Goal: Task Accomplishment & Management: Use online tool/utility

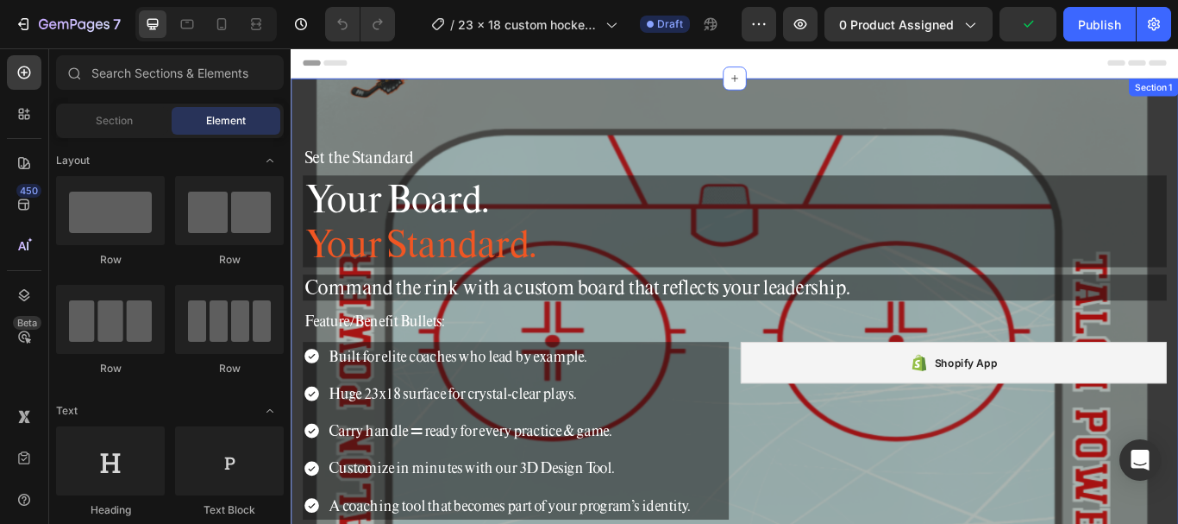
click at [733, 102] on div "Set the Standard Heading Your Board. Your Standard. Heading Command the rink wi…" at bounding box center [808, 380] width 1035 height 593
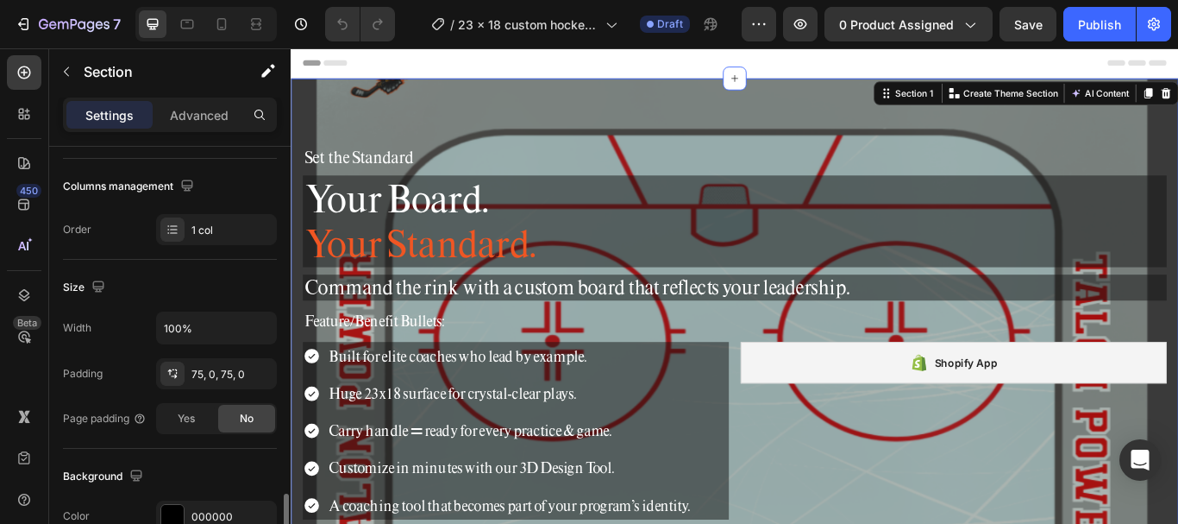
scroll to position [431, 0]
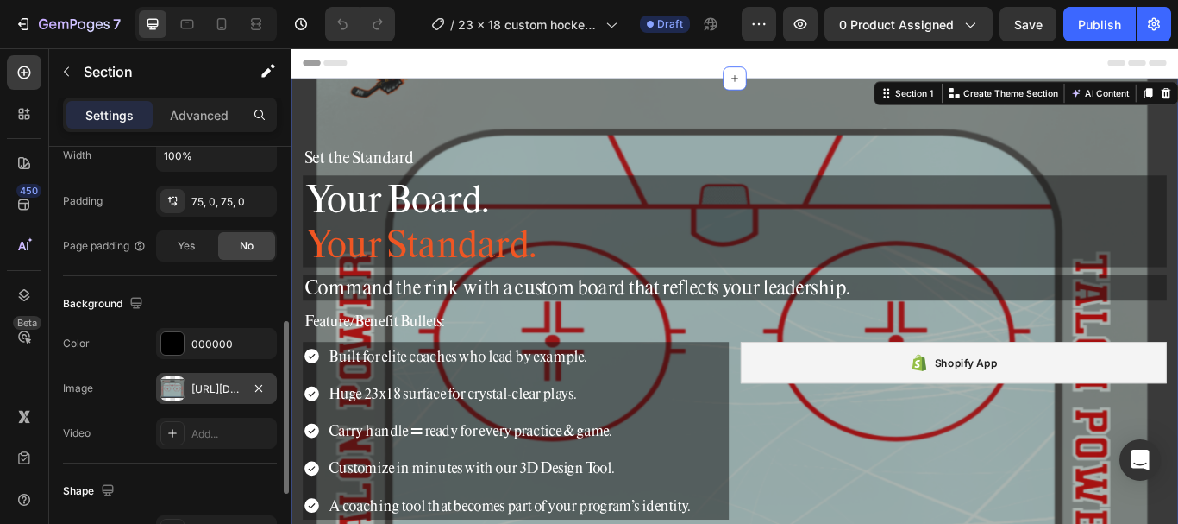
click at [177, 387] on div at bounding box center [172, 388] width 24 height 24
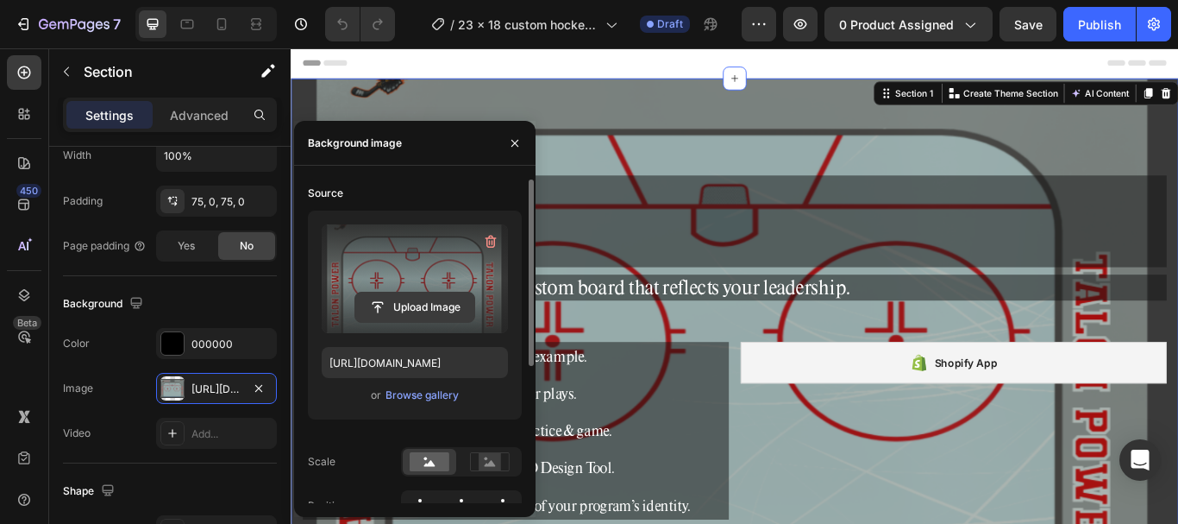
click at [421, 302] on input "file" at bounding box center [414, 306] width 119 height 29
click at [170, 82] on div "Section" at bounding box center [138, 71] width 179 height 45
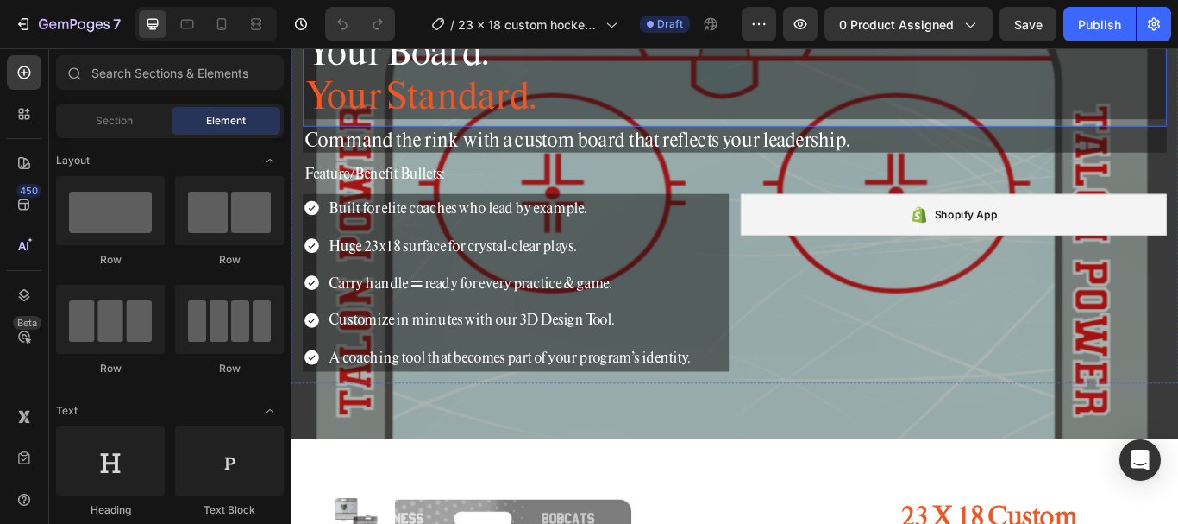
scroll to position [0, 0]
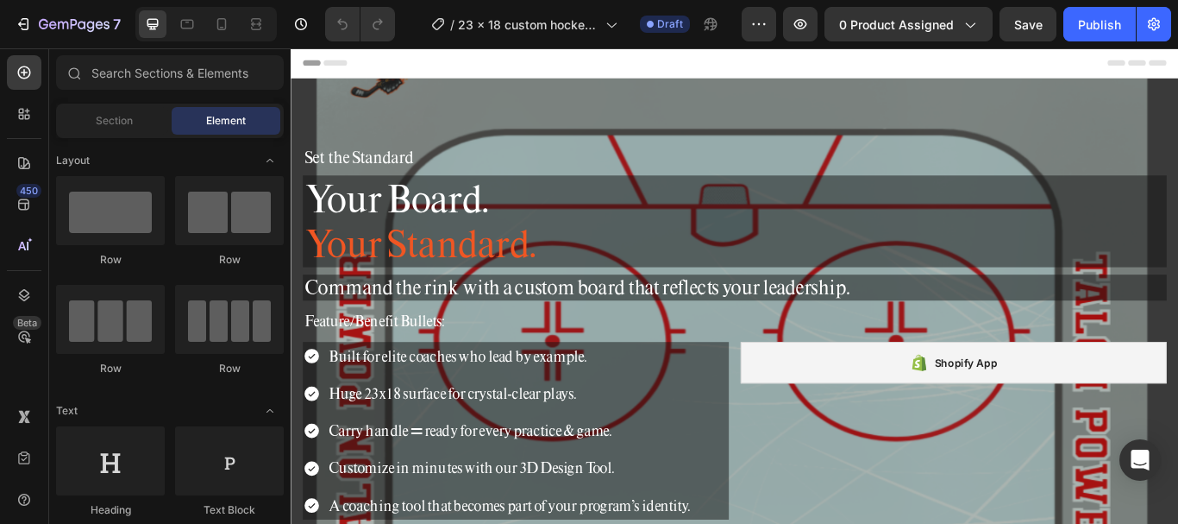
click at [441, 80] on div "Header" at bounding box center [807, 65] width 1007 height 35
click at [440, 93] on div "Set the Standard Heading Your Board. Your Standard. Heading Command the rink wi…" at bounding box center [808, 380] width 1035 height 593
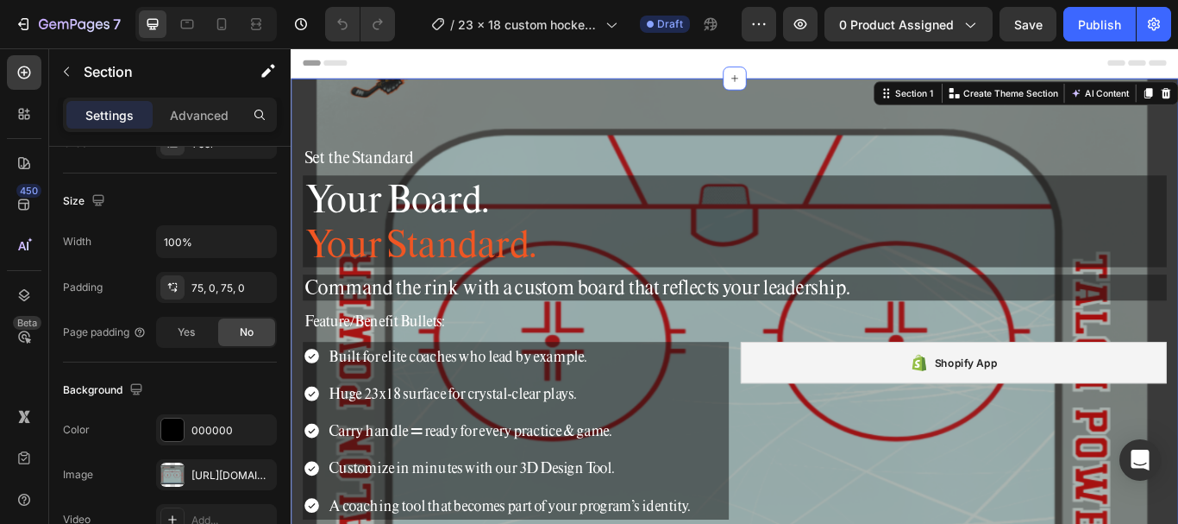
scroll to position [518, 0]
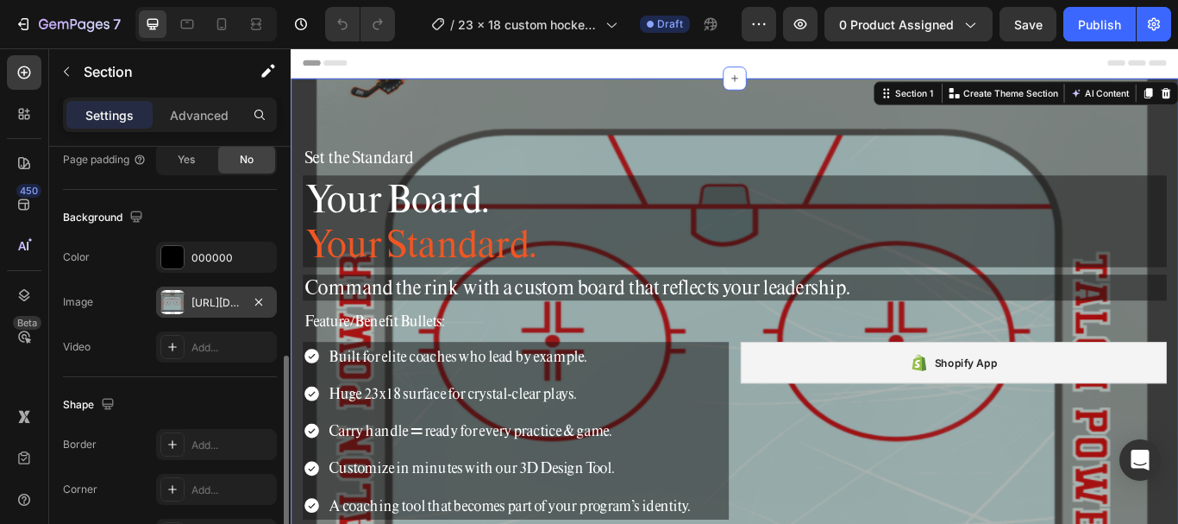
click at [179, 297] on div at bounding box center [172, 302] width 24 height 24
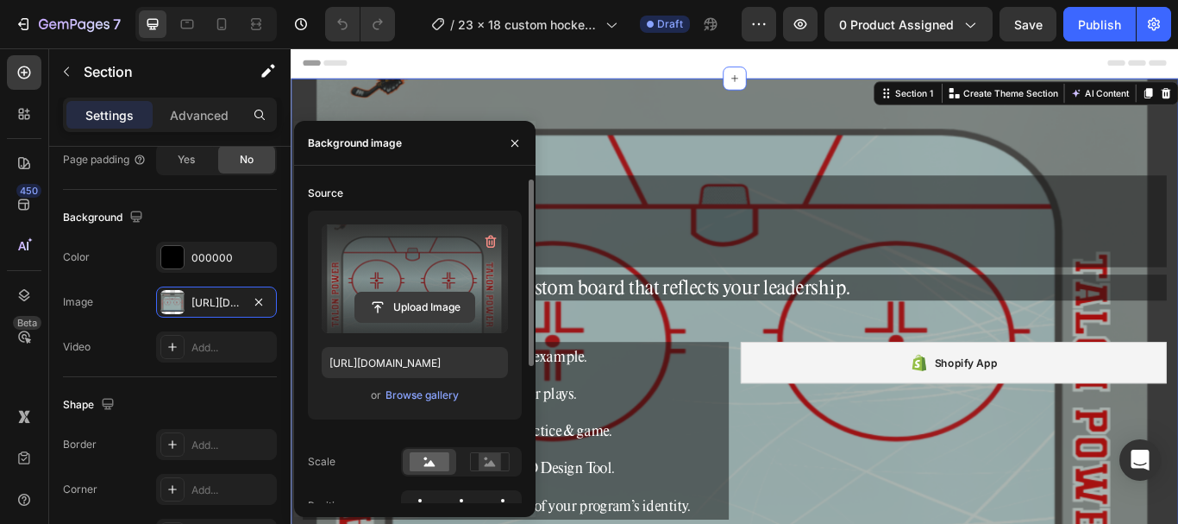
click at [411, 311] on input "file" at bounding box center [414, 306] width 119 height 29
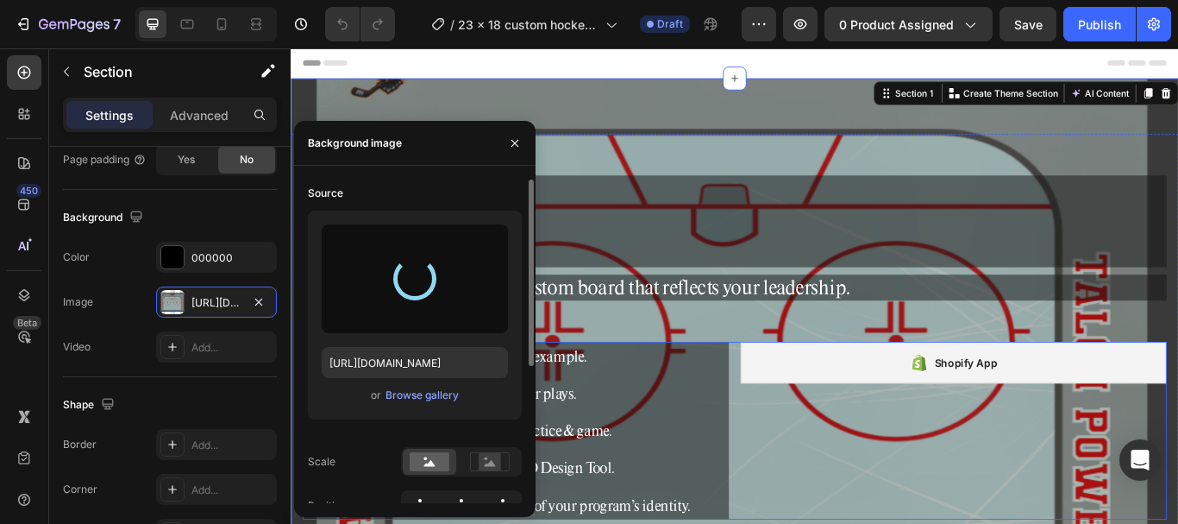
type input "[URL][DOMAIN_NAME]"
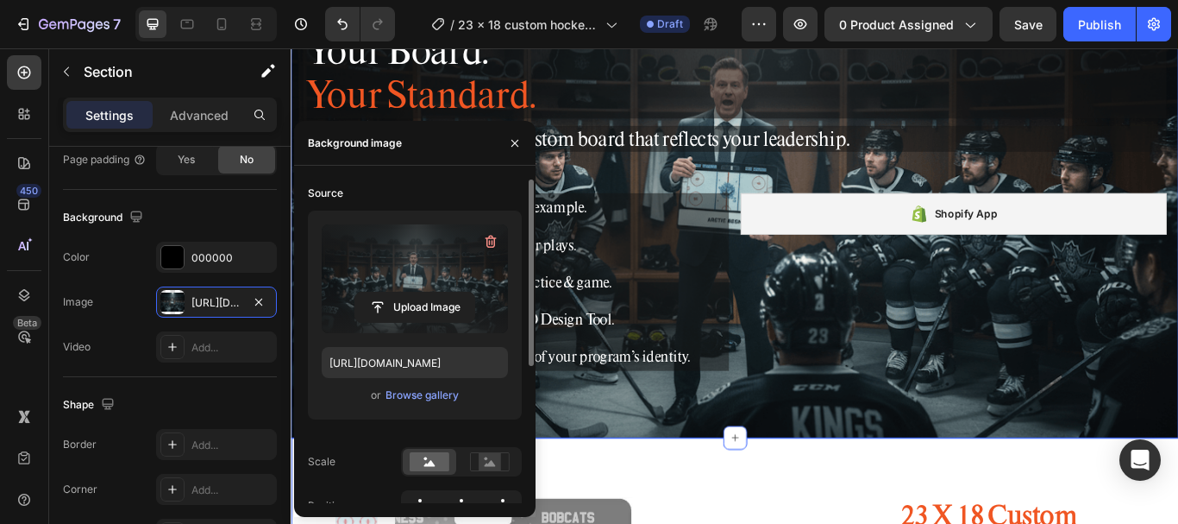
scroll to position [173, 0]
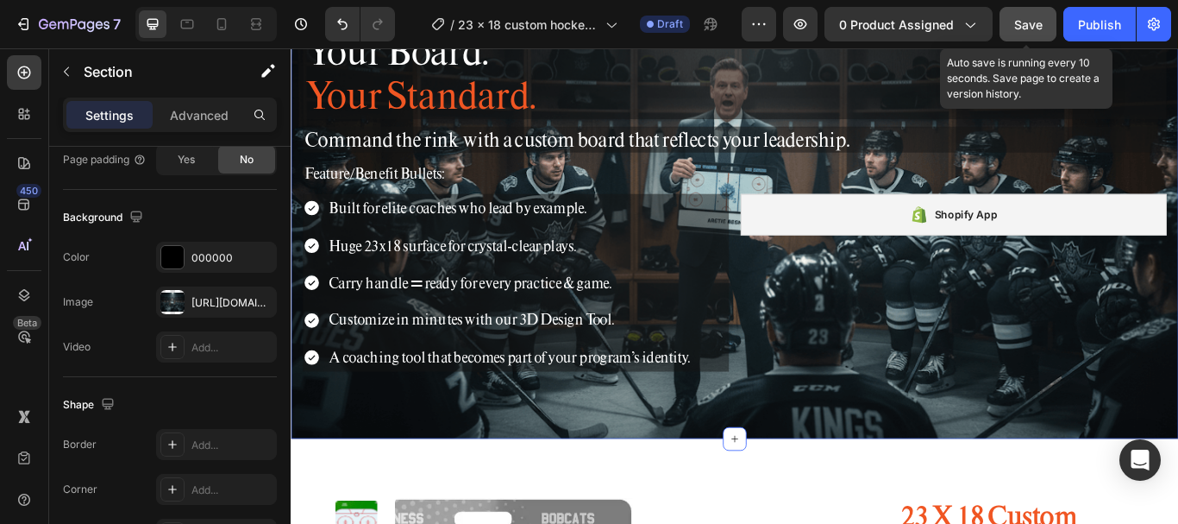
click at [1032, 21] on span "Save" at bounding box center [1028, 24] width 28 height 15
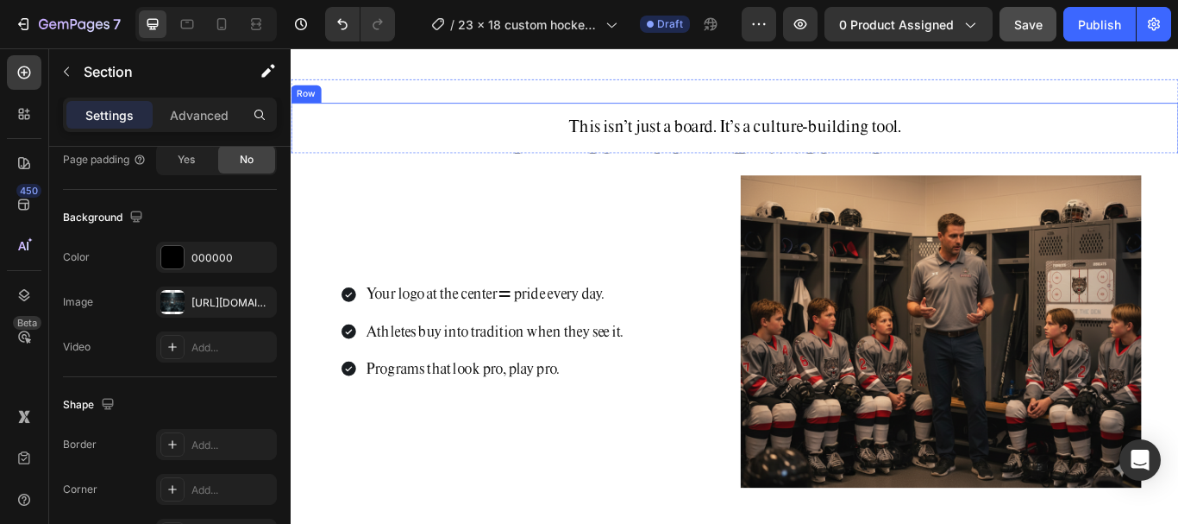
scroll to position [2760, 0]
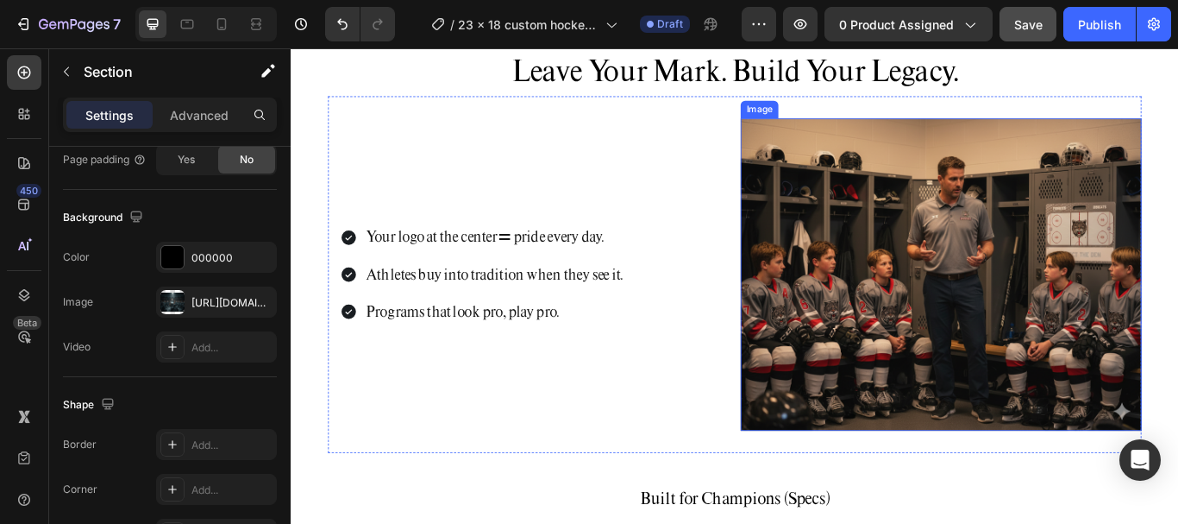
click at [983, 401] on img at bounding box center [1049, 311] width 468 height 363
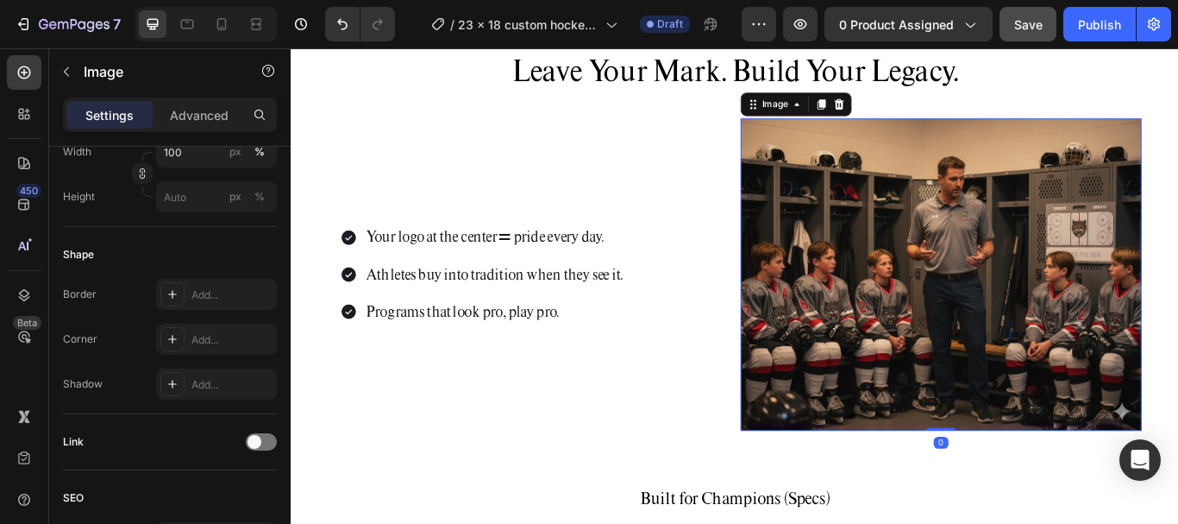
scroll to position [0, 0]
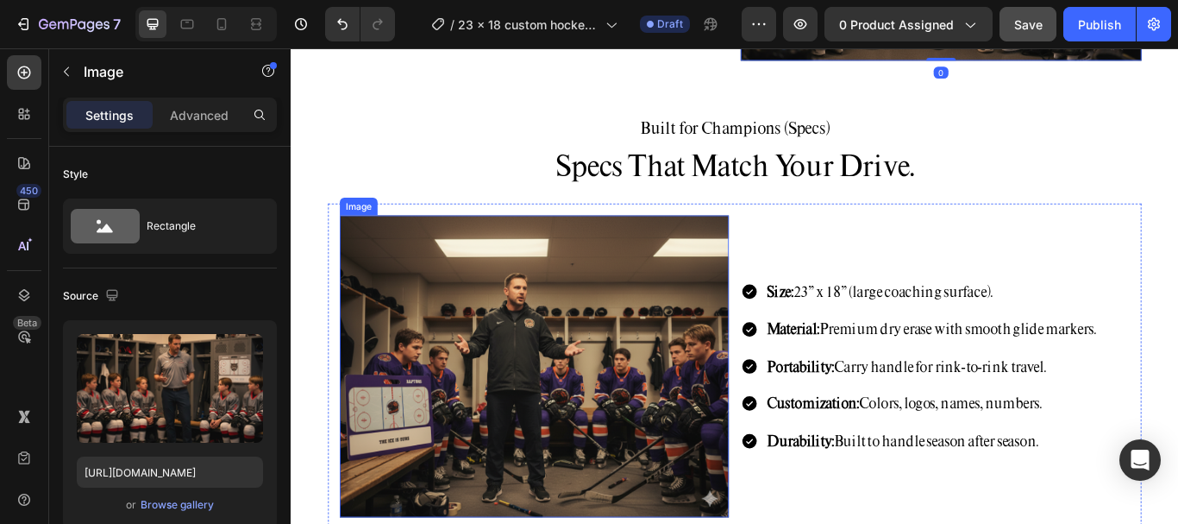
click at [646, 382] on img at bounding box center [575, 419] width 454 height 353
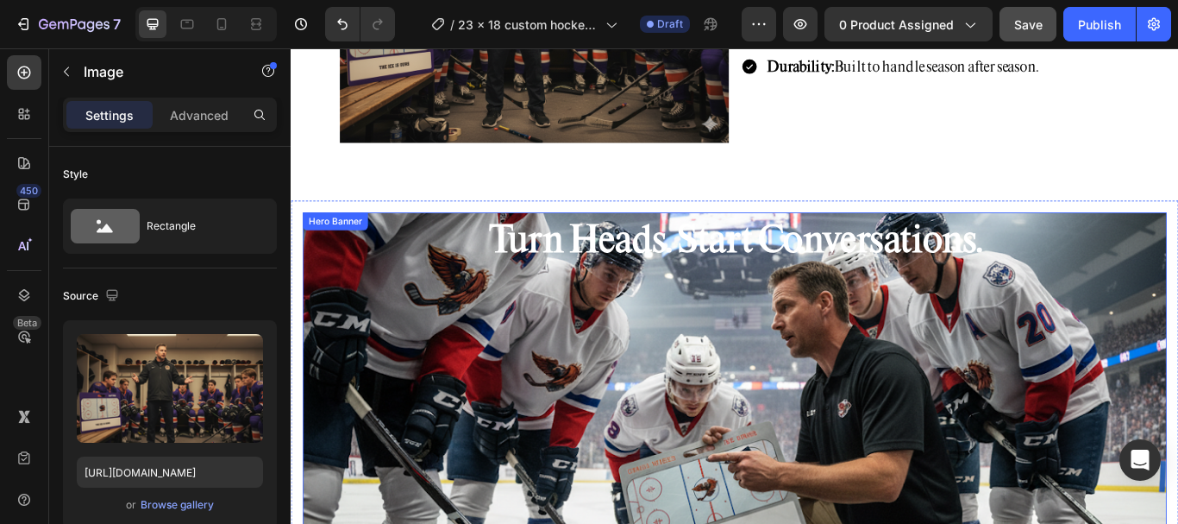
scroll to position [3623, 0]
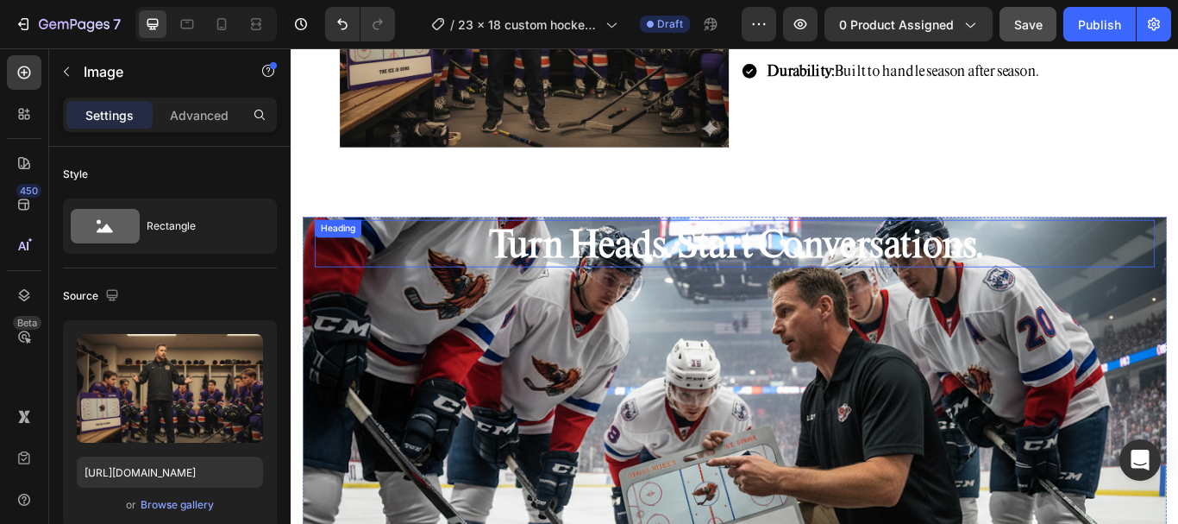
click at [306, 250] on div "Turn Heads. Start Conversations. Heading What you design here gets remembered e…" at bounding box center [807, 504] width 1007 height 518
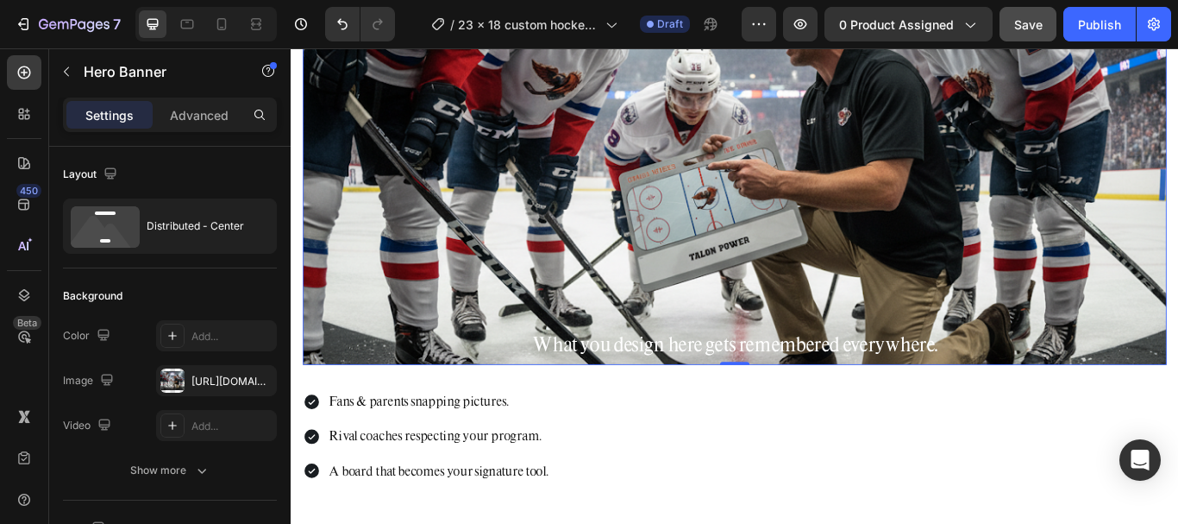
scroll to position [3709, 0]
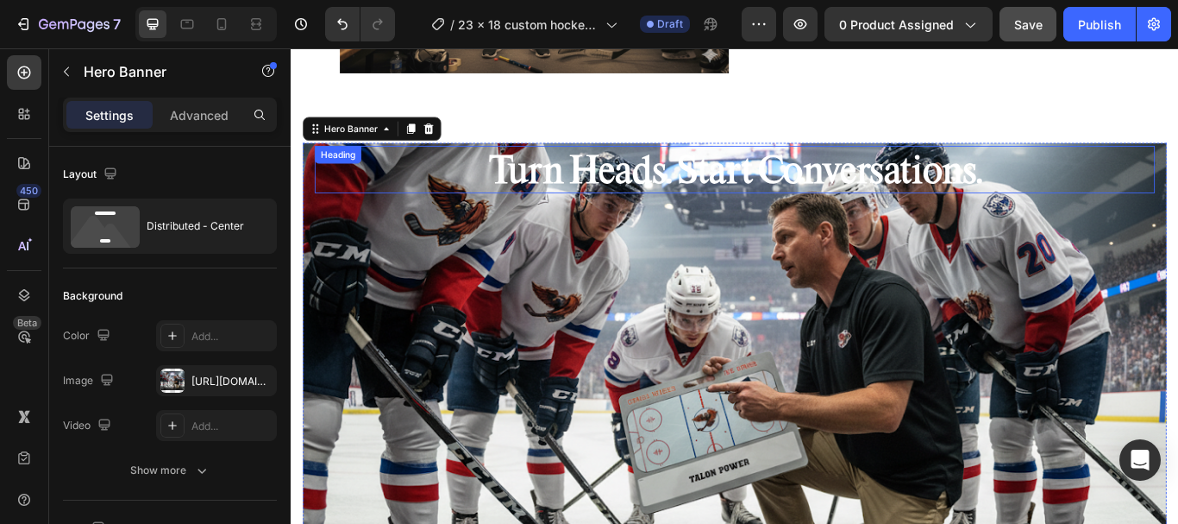
click at [390, 210] on h2 "Turn Heads. Start Conversations." at bounding box center [808, 189] width 980 height 55
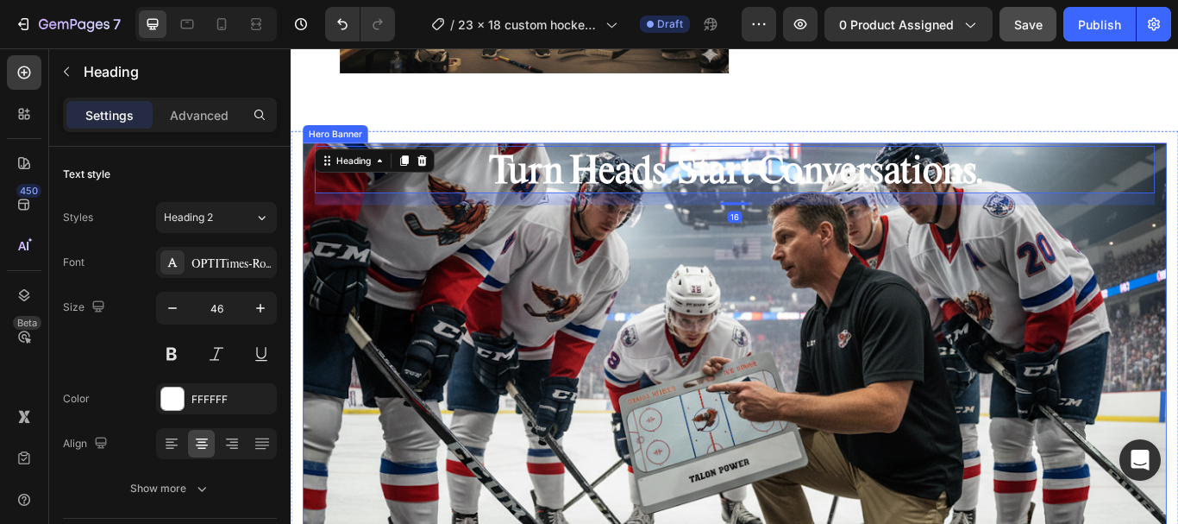
click at [354, 288] on div "Turn Heads. Start Conversations. Heading 16 What you design here gets remembere…" at bounding box center [808, 417] width 980 height 511
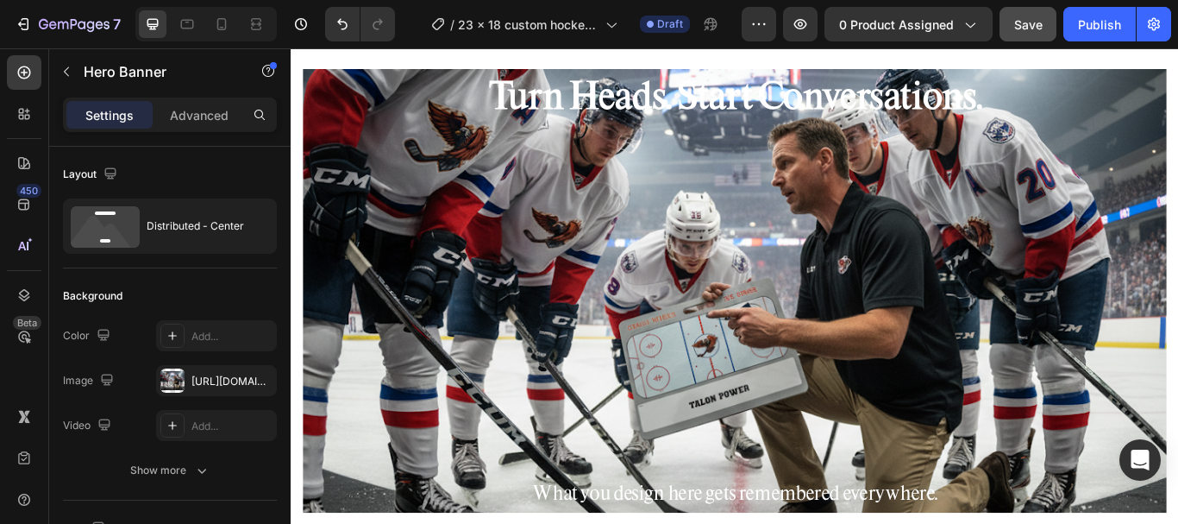
scroll to position [3623, 0]
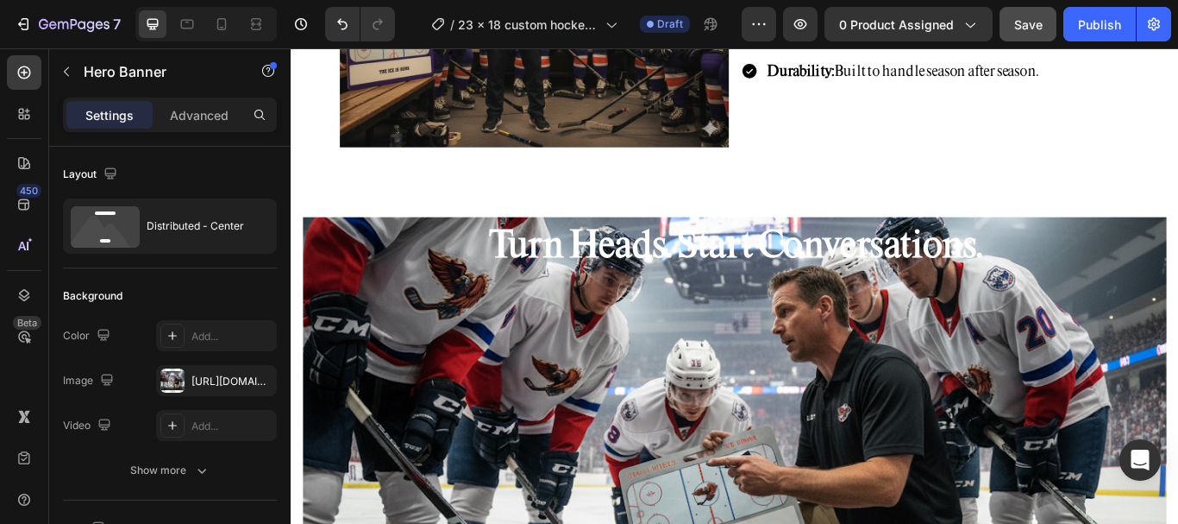
click at [397, 312] on div "Turn Heads. Start Conversations. Heading What you design here gets remembered e…" at bounding box center [808, 503] width 980 height 511
click at [455, 281] on h2 "Turn Heads. Start Conversations." at bounding box center [808, 275] width 980 height 55
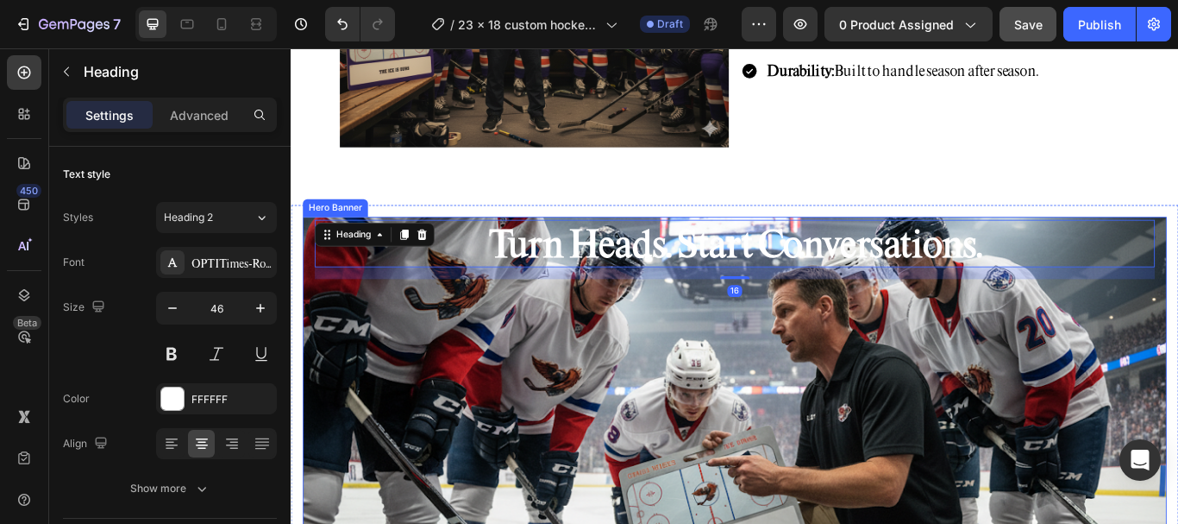
click at [397, 376] on div "Turn Heads. Start Conversations. Heading 16 What you design here gets remembere…" at bounding box center [808, 503] width 980 height 511
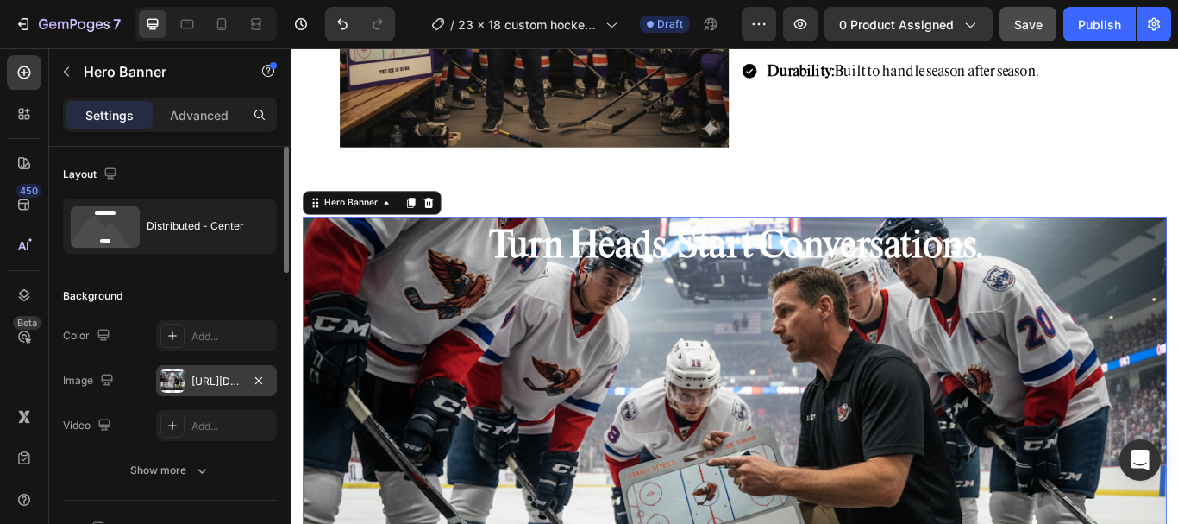
click at [173, 382] on div at bounding box center [172, 380] width 24 height 24
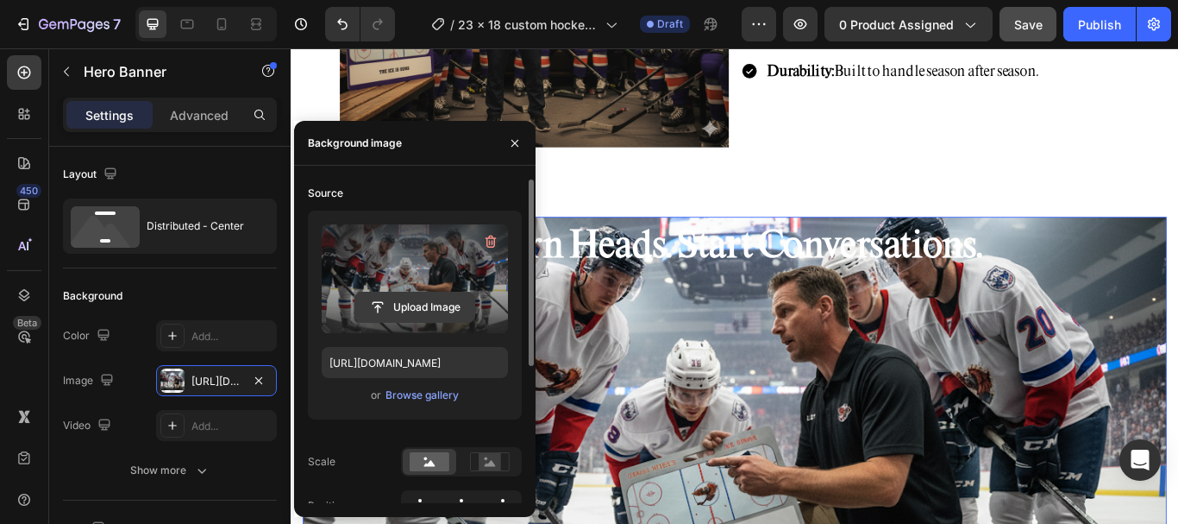
click at [409, 314] on input "file" at bounding box center [414, 306] width 119 height 29
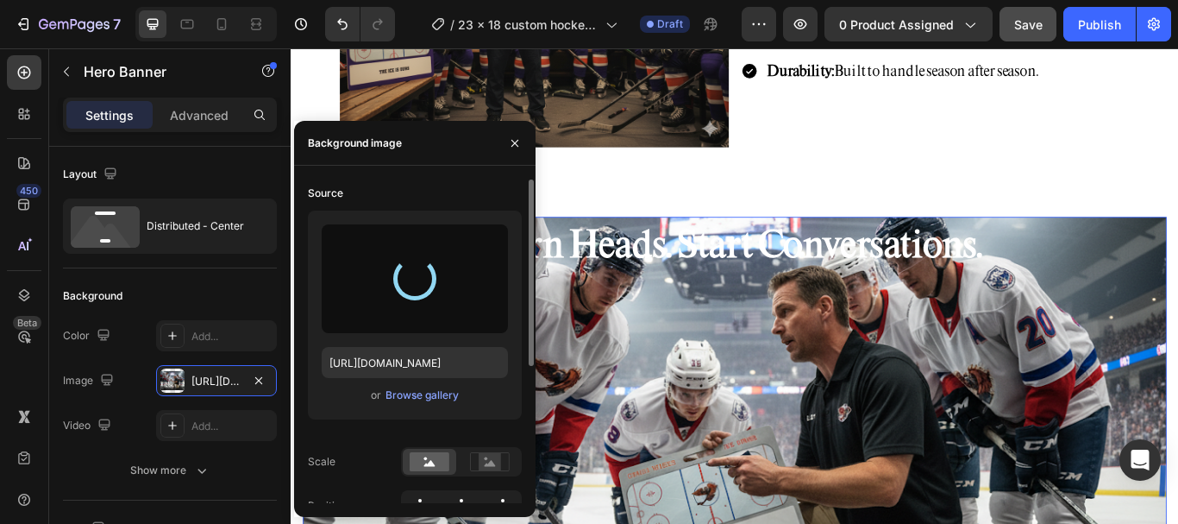
type input "[URL][DOMAIN_NAME]"
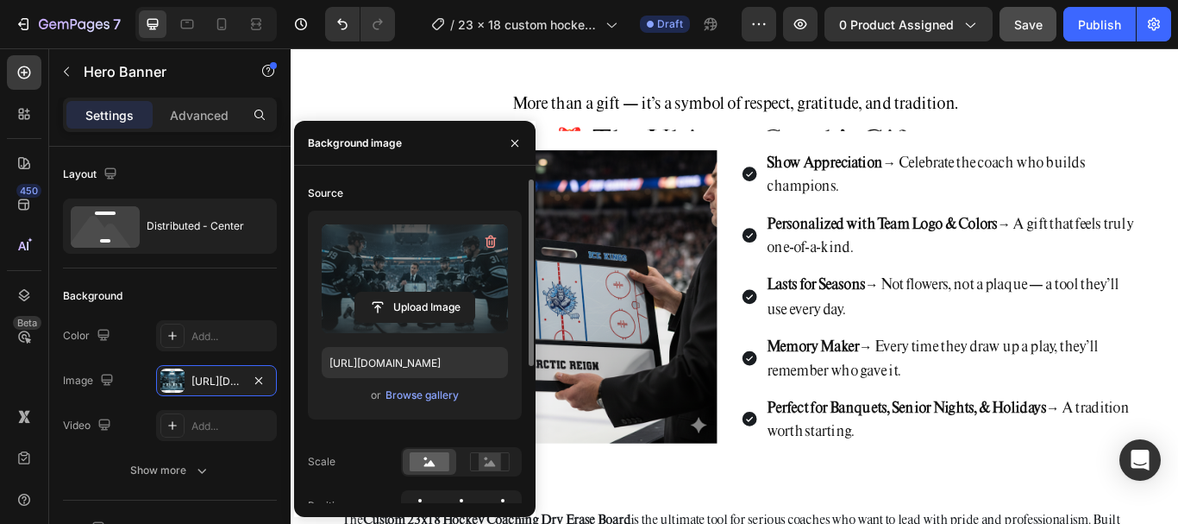
scroll to position [5175, 0]
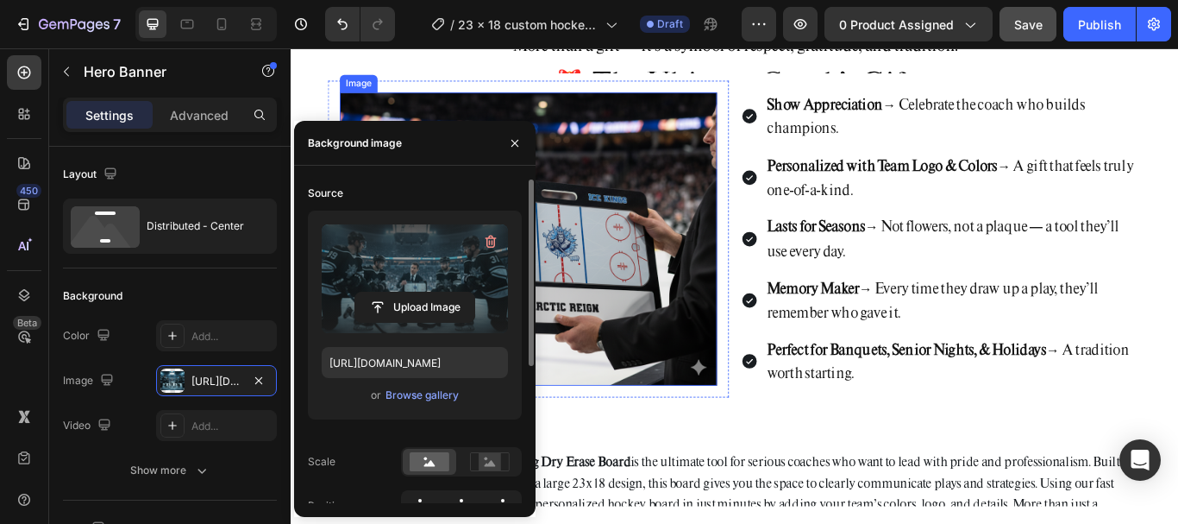
click at [655, 280] on img at bounding box center [568, 271] width 440 height 342
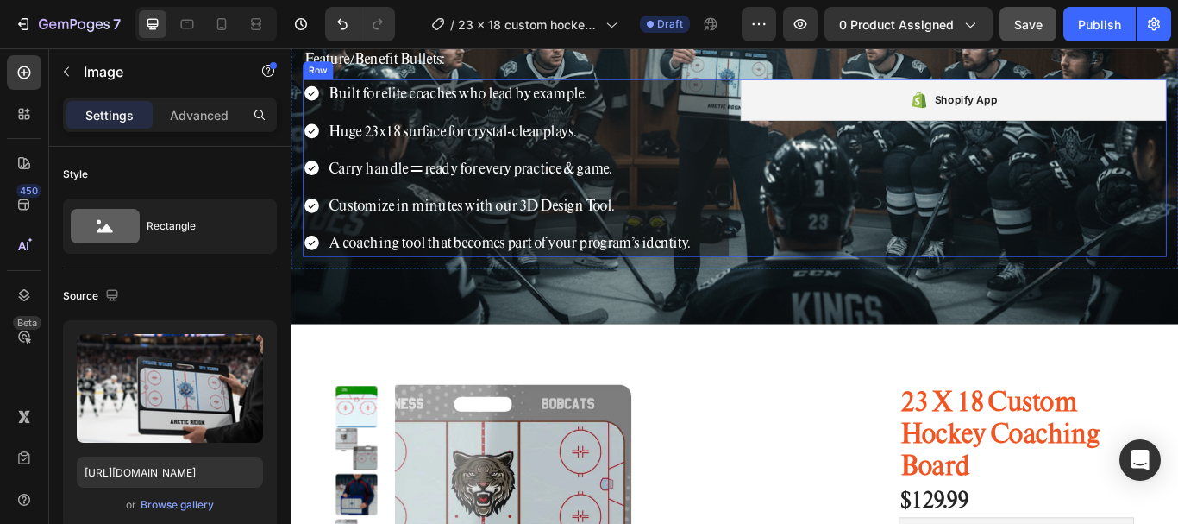
scroll to position [0, 0]
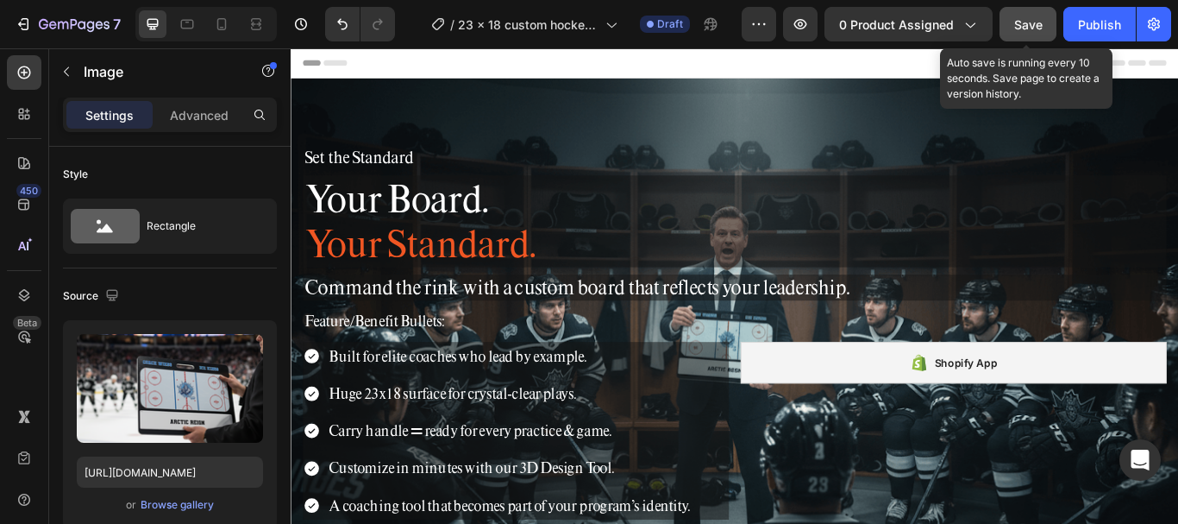
click at [1004, 21] on button "Save" at bounding box center [1028, 24] width 57 height 35
click at [1012, 35] on button "Save" at bounding box center [1028, 24] width 57 height 35
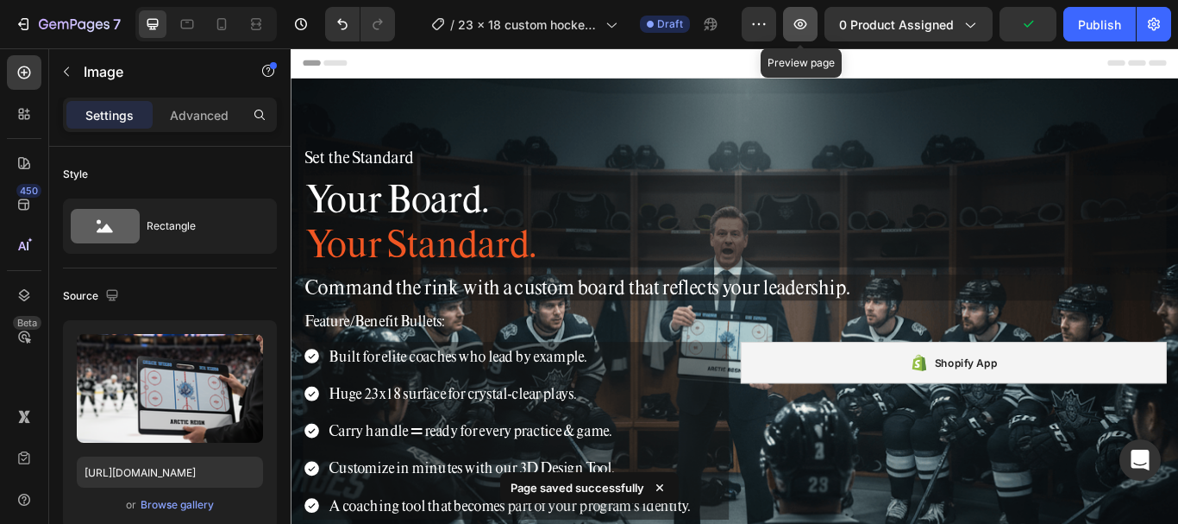
click at [801, 28] on icon "button" at bounding box center [800, 24] width 17 height 17
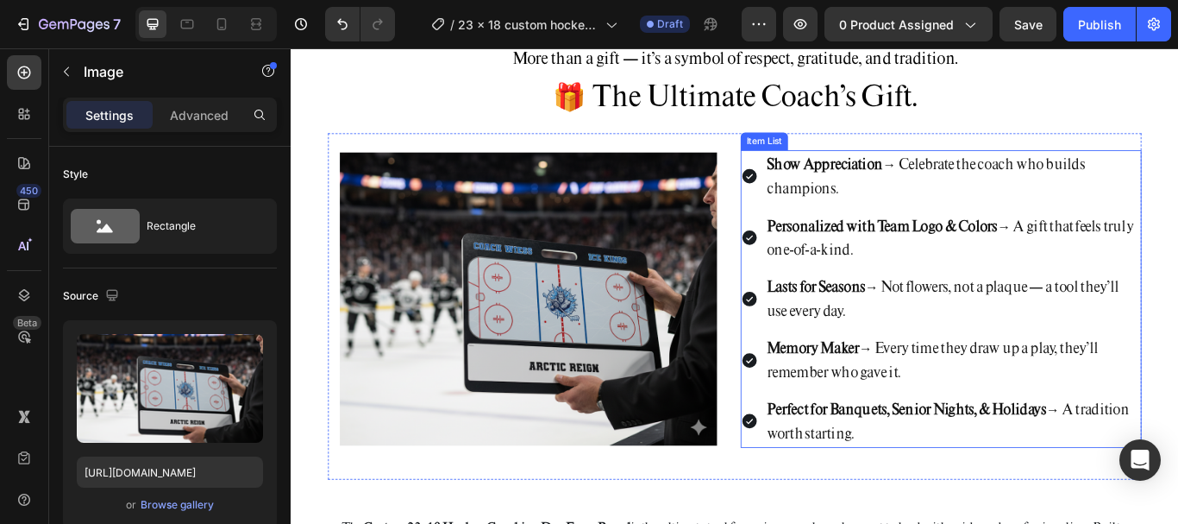
scroll to position [5175, 0]
